Goal: Go to known website: Access a specific website the user already knows

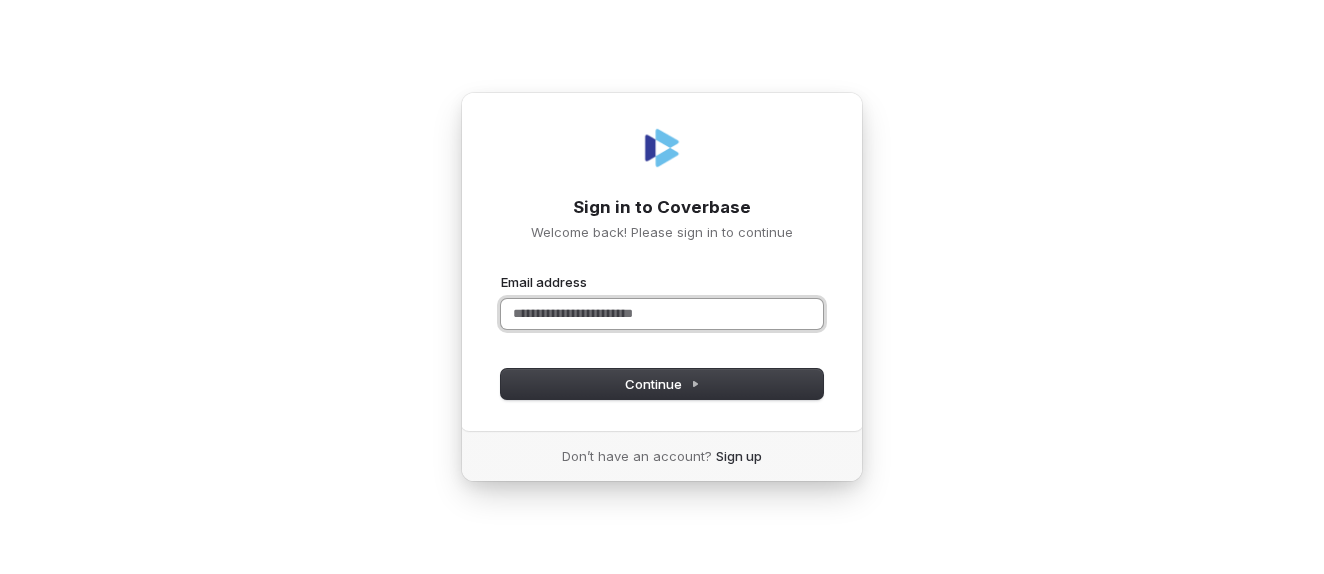
click at [532, 313] on input "Email address" at bounding box center [662, 314] width 322 height 30
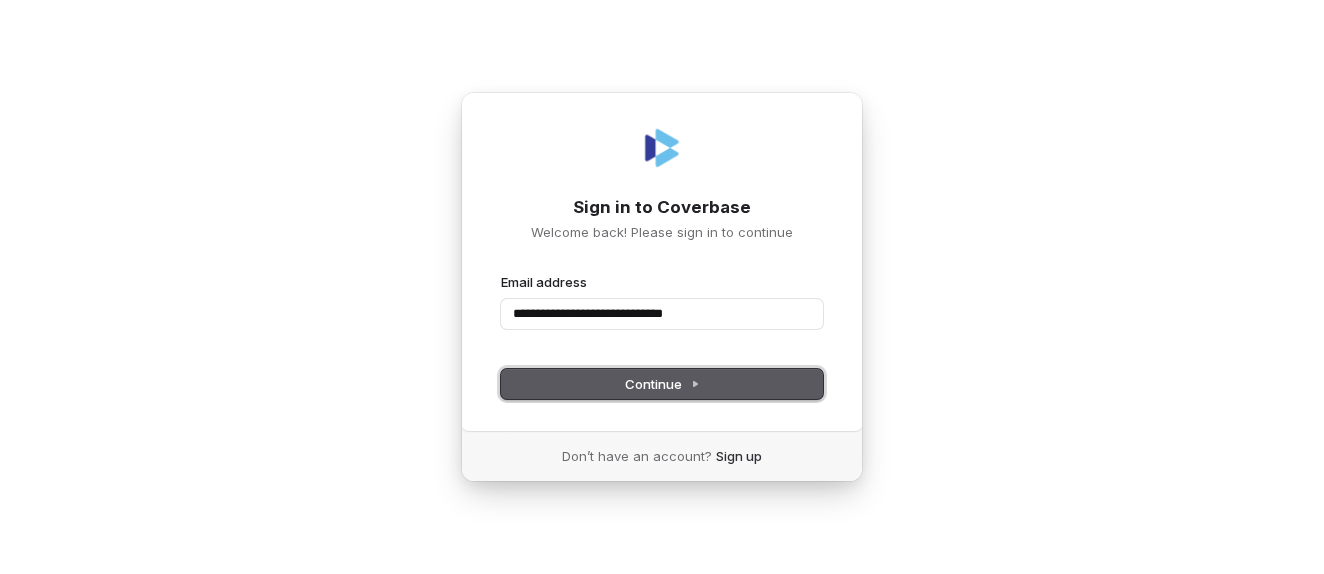
click at [620, 387] on button "Continue" at bounding box center [662, 384] width 322 height 30
click at [652, 382] on span "Continue" at bounding box center [662, 384] width 75 height 18
type input "**********"
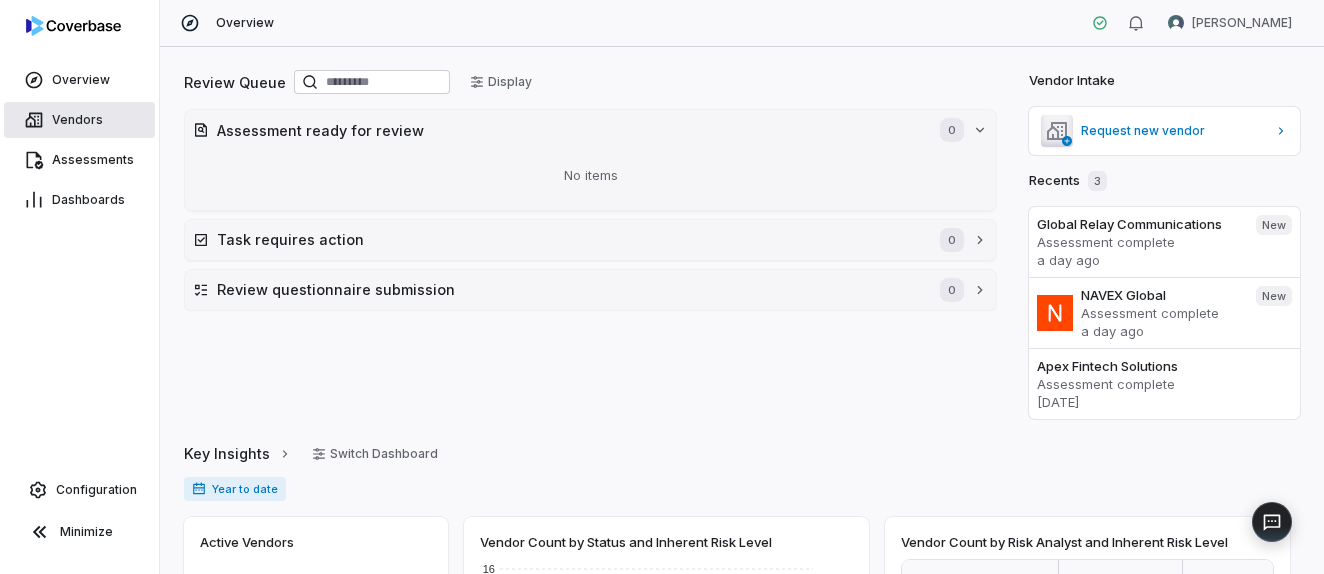
click at [71, 107] on link "Vendors" at bounding box center [79, 120] width 151 height 36
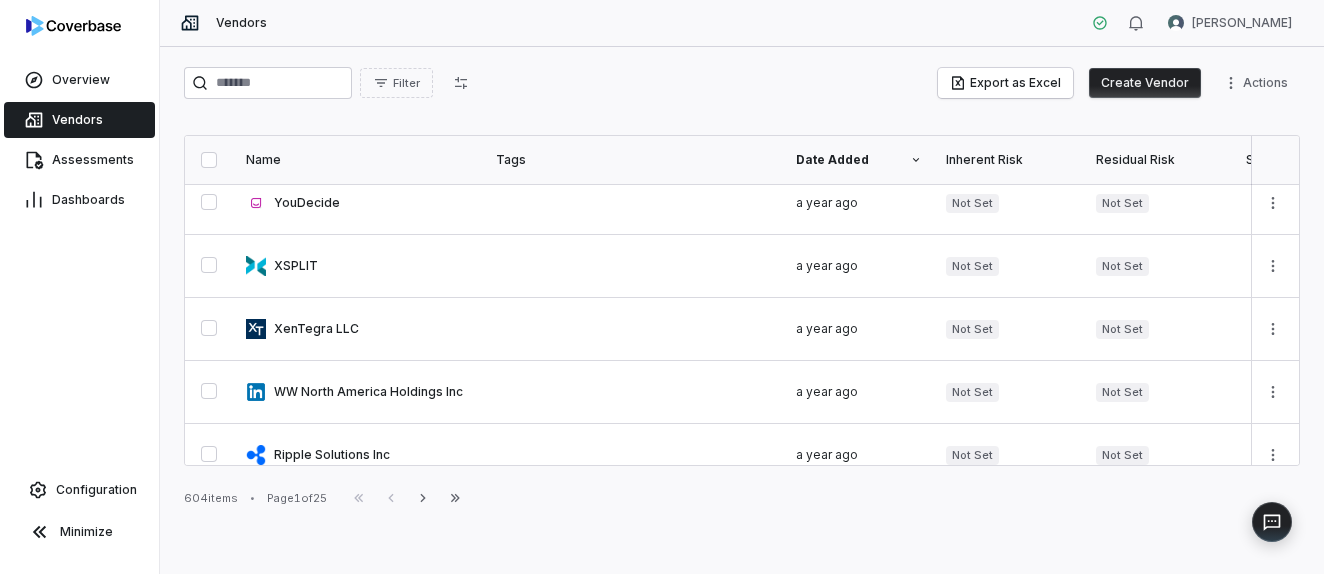
scroll to position [1297, 0]
